Goal: Navigation & Orientation: Find specific page/section

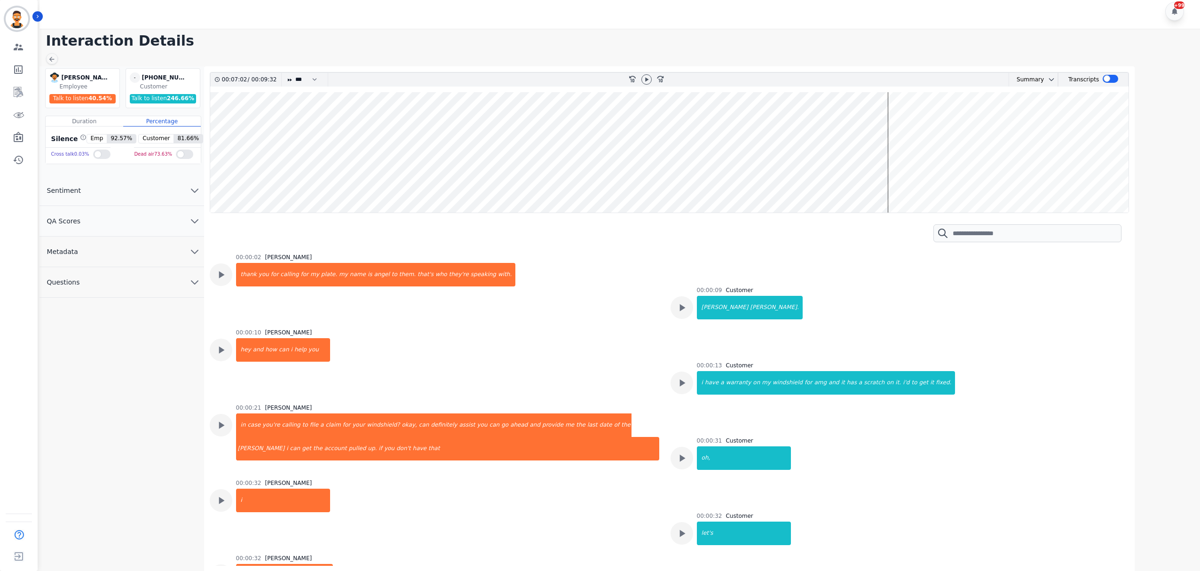
scroll to position [1819, 0]
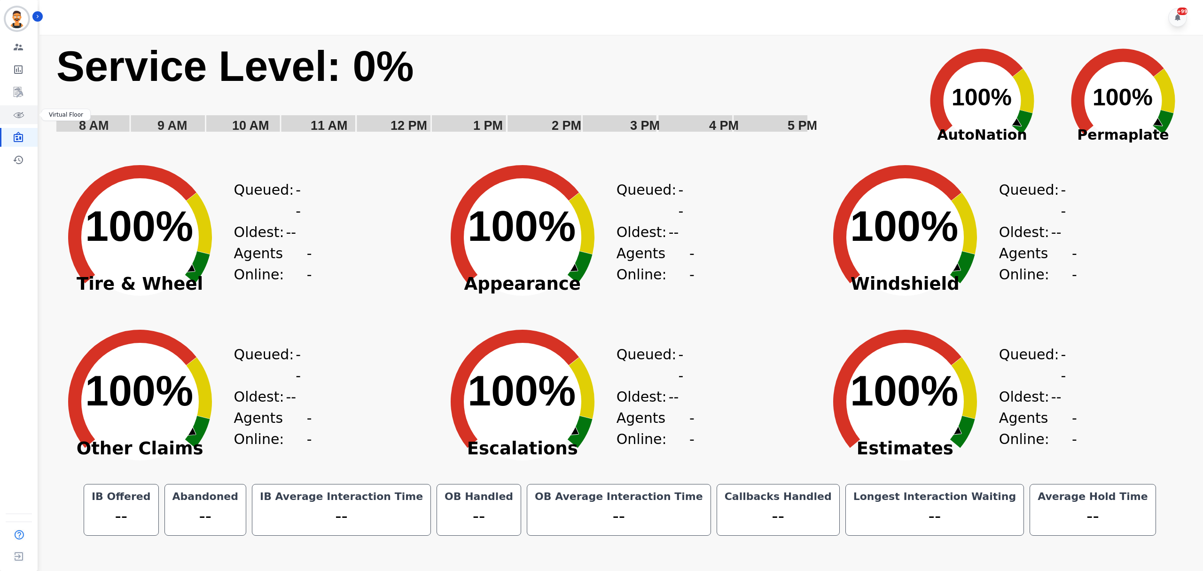
click at [18, 107] on link "Sidebar" at bounding box center [19, 114] width 36 height 19
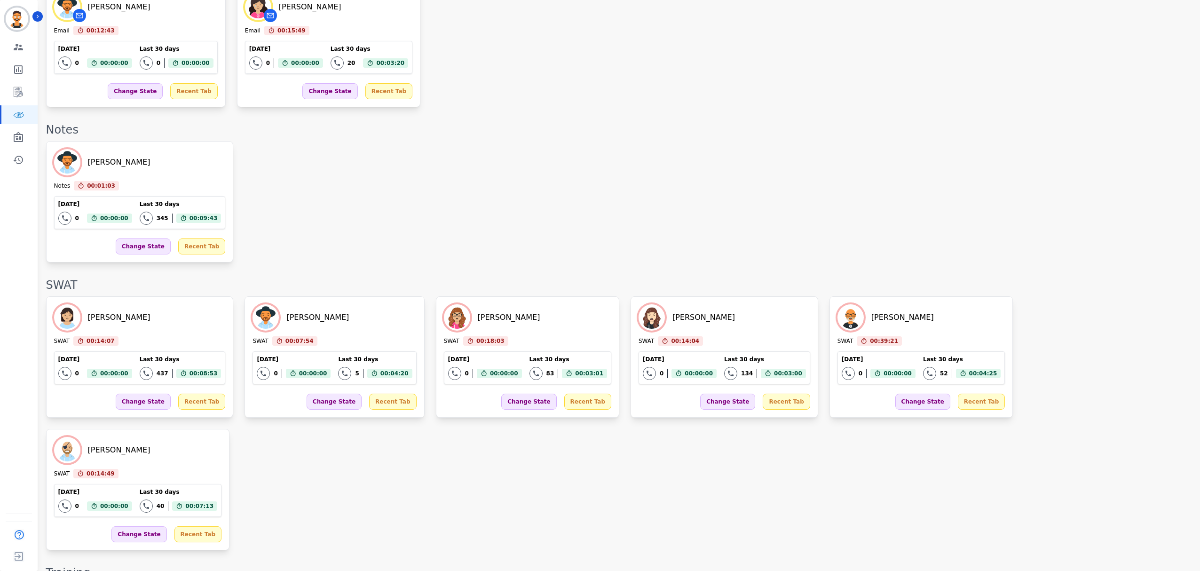
scroll to position [1277, 0]
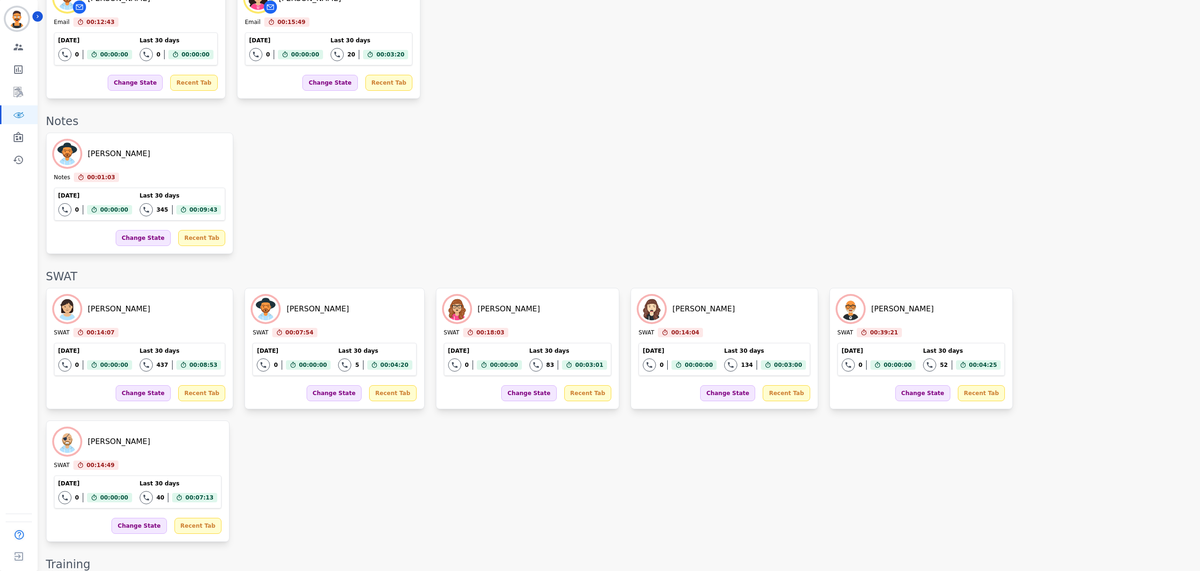
click at [510, 194] on div "Anthony Chinnici Notes 00:01:03 Current State: Notes Today 0 Total interactions…" at bounding box center [618, 193] width 1144 height 121
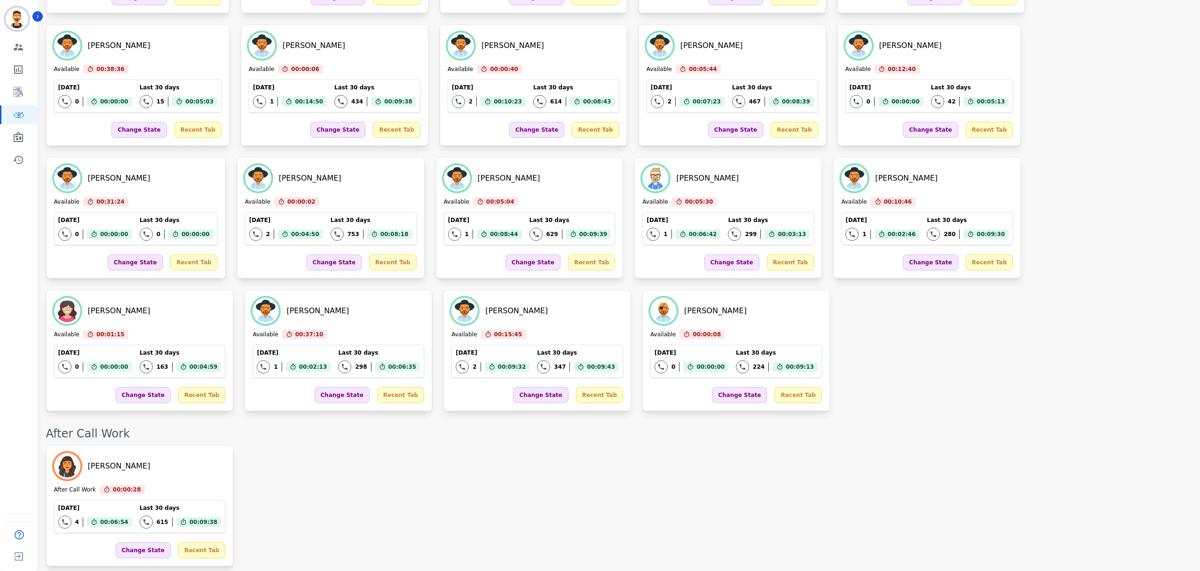
scroll to position [269, 0]
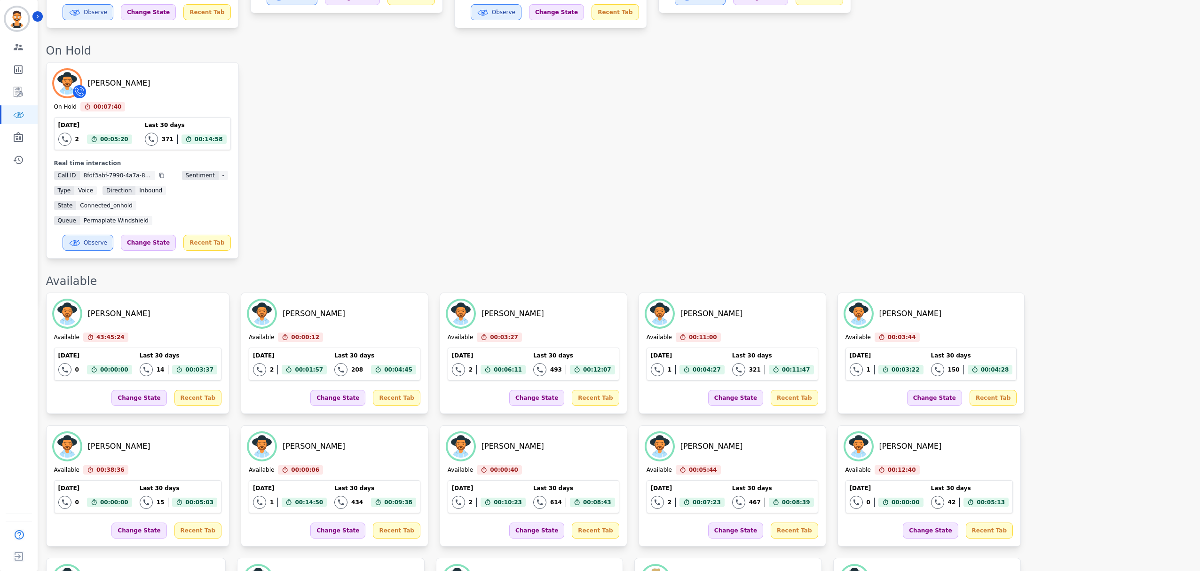
click at [491, 160] on div "George Bidwell On Hold 00:07:40 Current State: On Hold Today 2 Total interactio…" at bounding box center [618, 160] width 1144 height 197
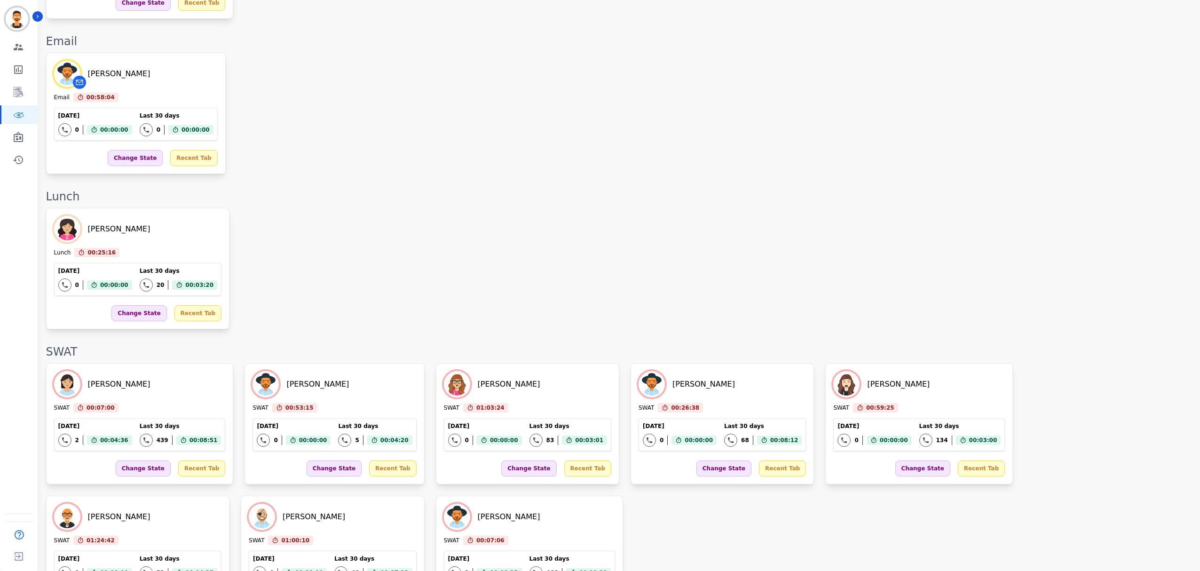
scroll to position [1299, 0]
